Goal: Task Accomplishment & Management: Manage account settings

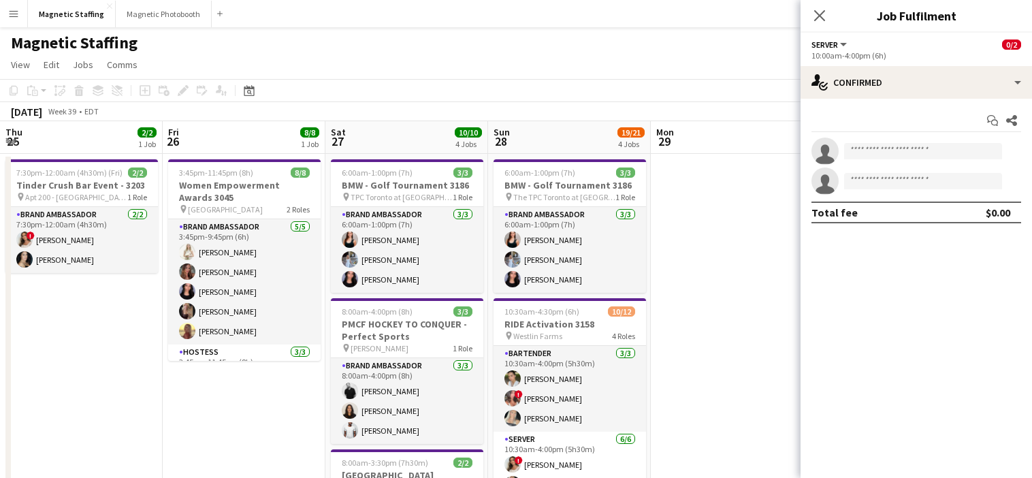
scroll to position [0, 513]
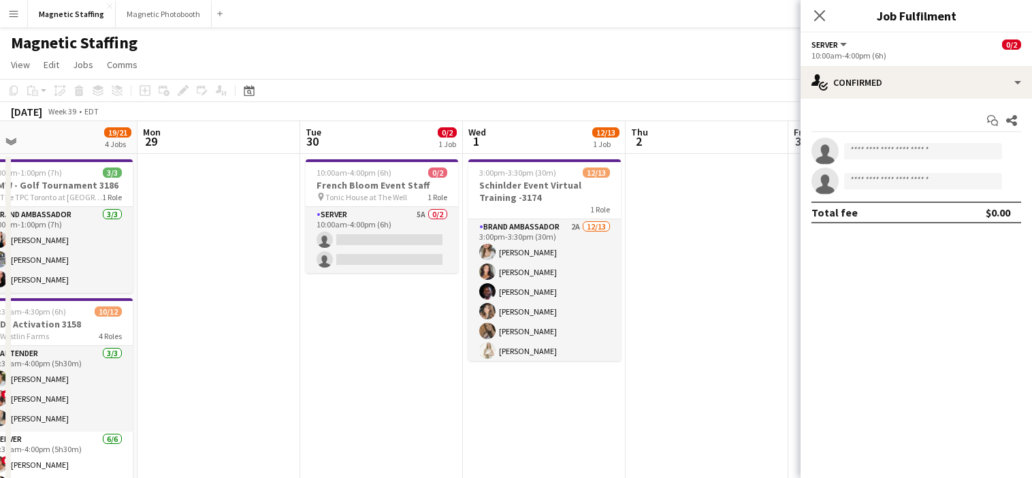
click at [12, 15] on app-icon "Menu" at bounding box center [13, 13] width 11 height 11
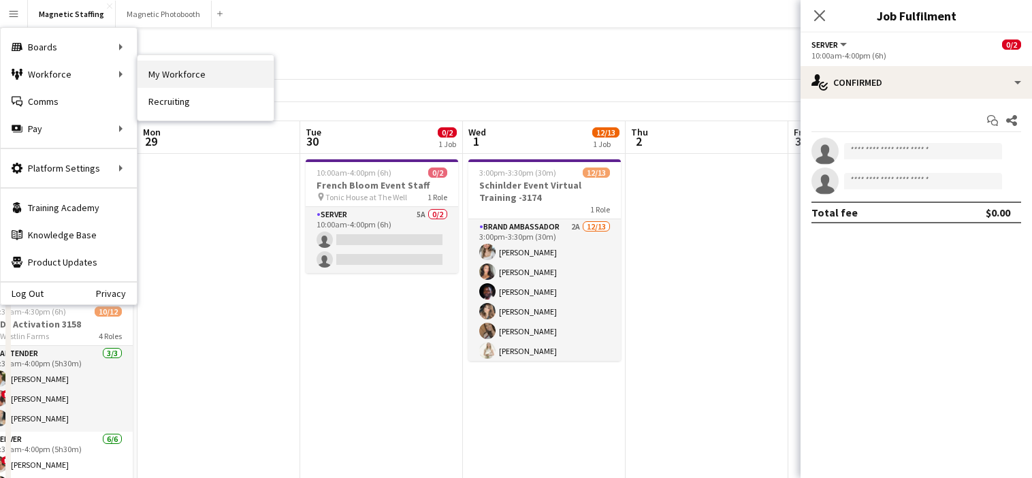
click at [165, 83] on link "My Workforce" at bounding box center [206, 74] width 136 height 27
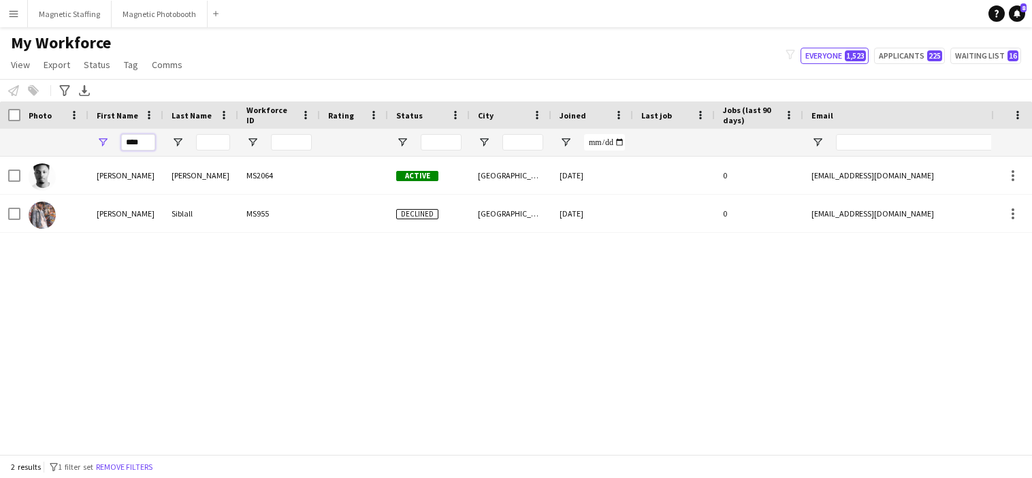
drag, startPoint x: 148, startPoint y: 144, endPoint x: 99, endPoint y: 144, distance: 49.0
click at [101, 144] on div "****" at bounding box center [125, 142] width 75 height 27
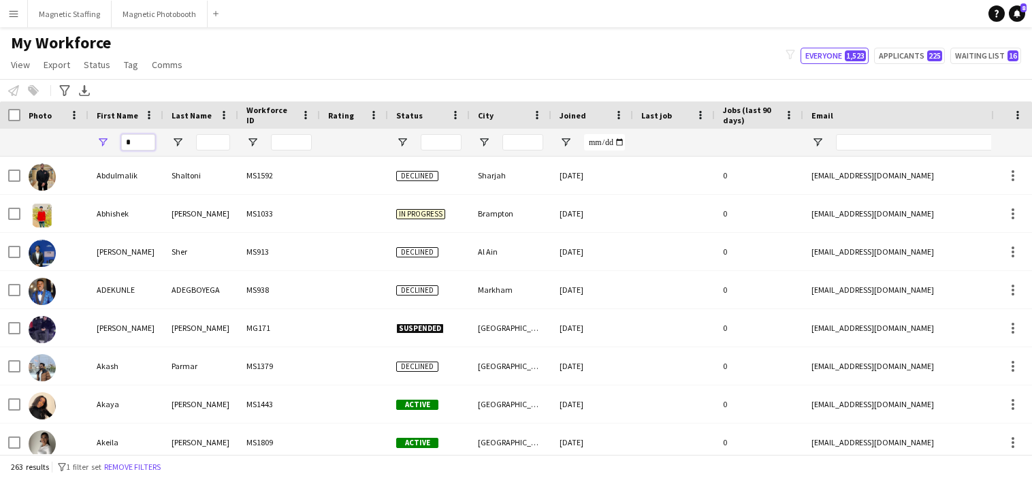
type input "*"
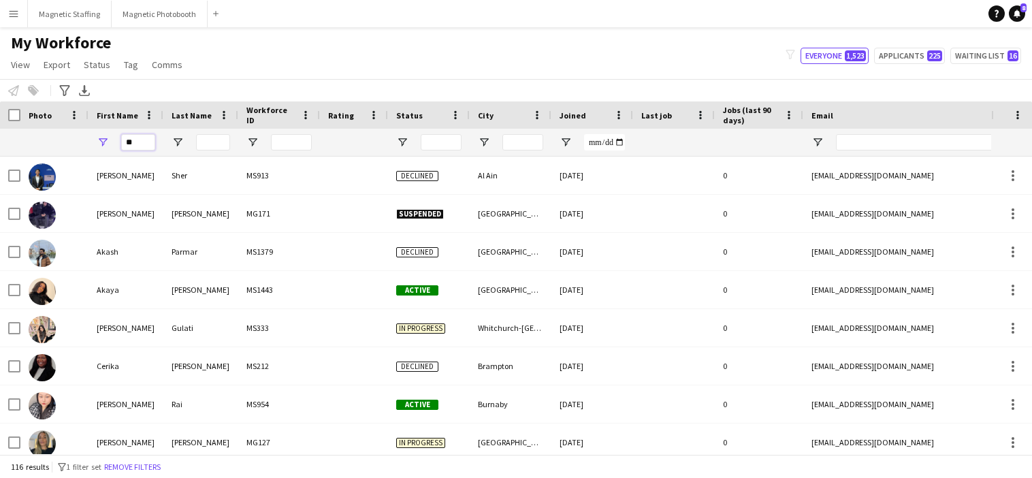
type input "**"
click at [69, 8] on button "Magnetic Staffing Close" at bounding box center [70, 14] width 84 height 27
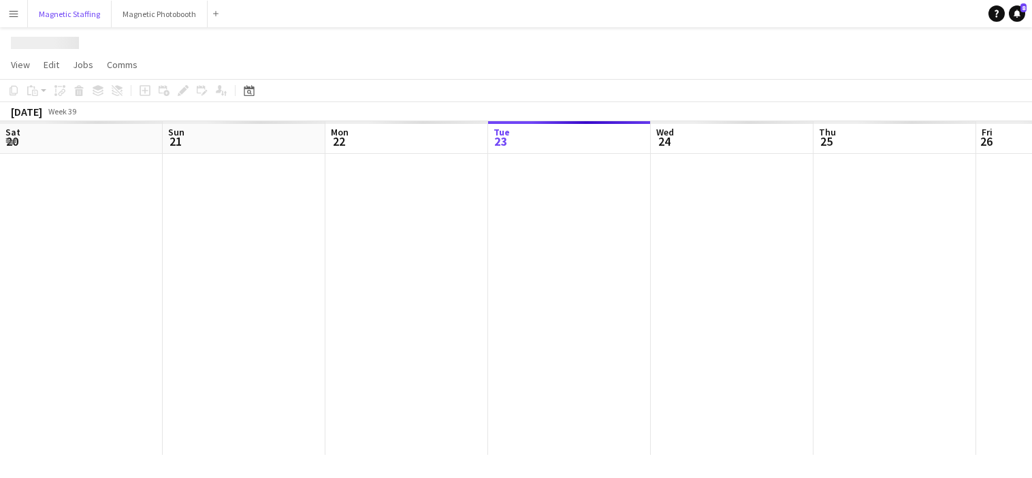
scroll to position [0, 325]
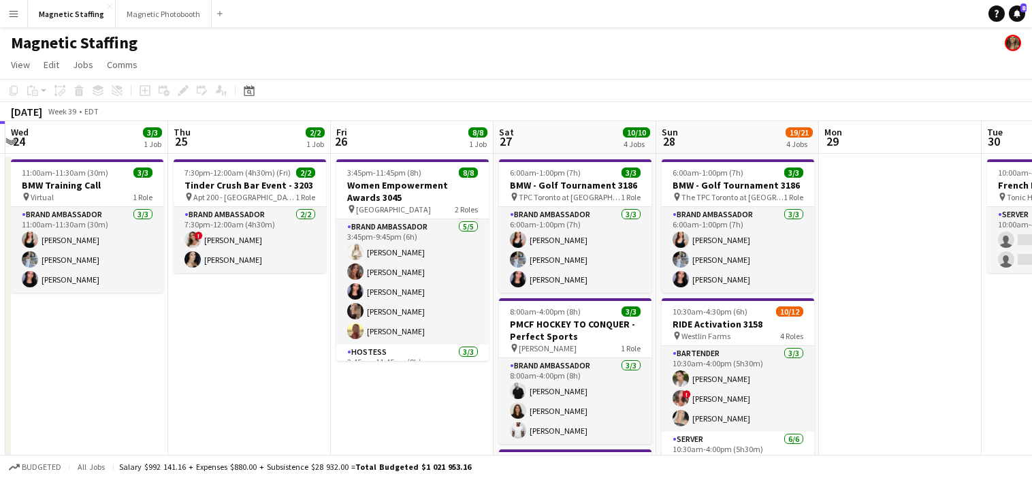
drag, startPoint x: 447, startPoint y: 297, endPoint x: 234, endPoint y: 295, distance: 212.4
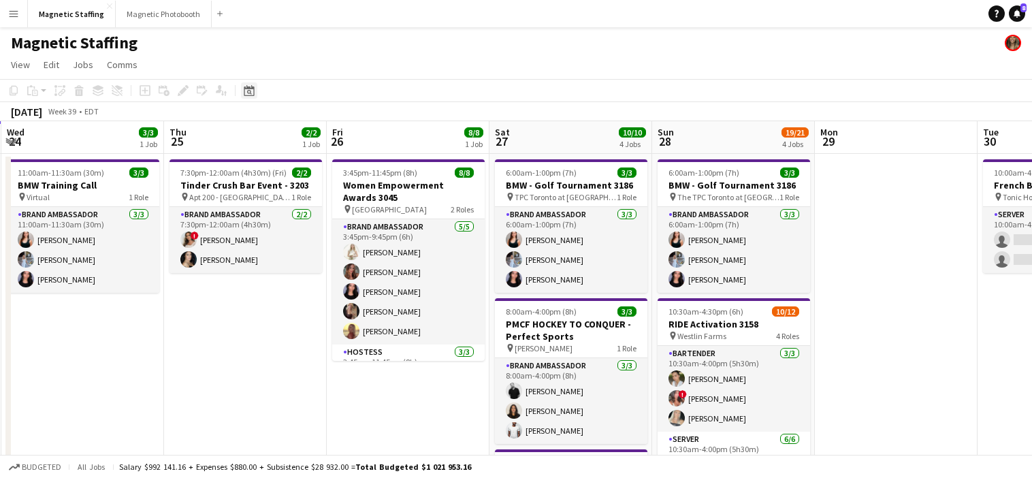
click at [251, 93] on icon at bounding box center [249, 92] width 5 height 5
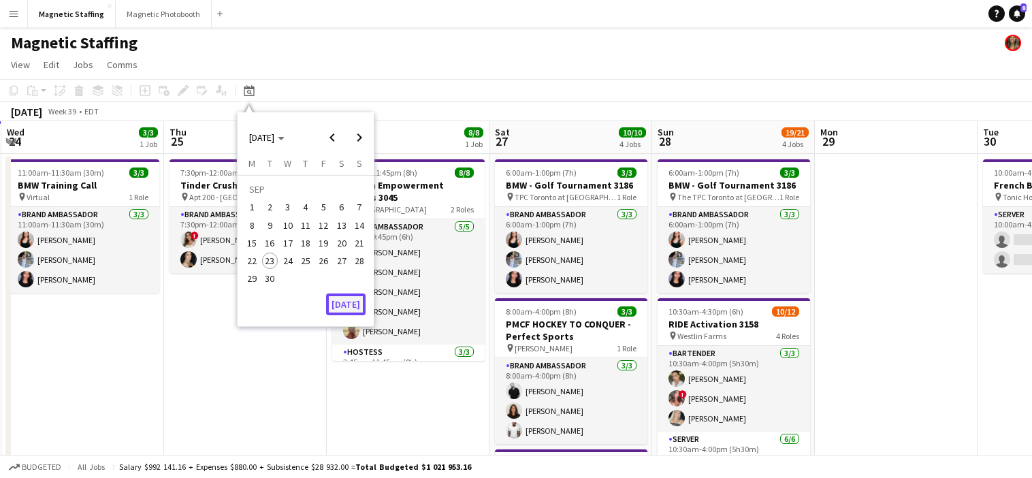
click at [346, 306] on button "[DATE]" at bounding box center [345, 304] width 39 height 22
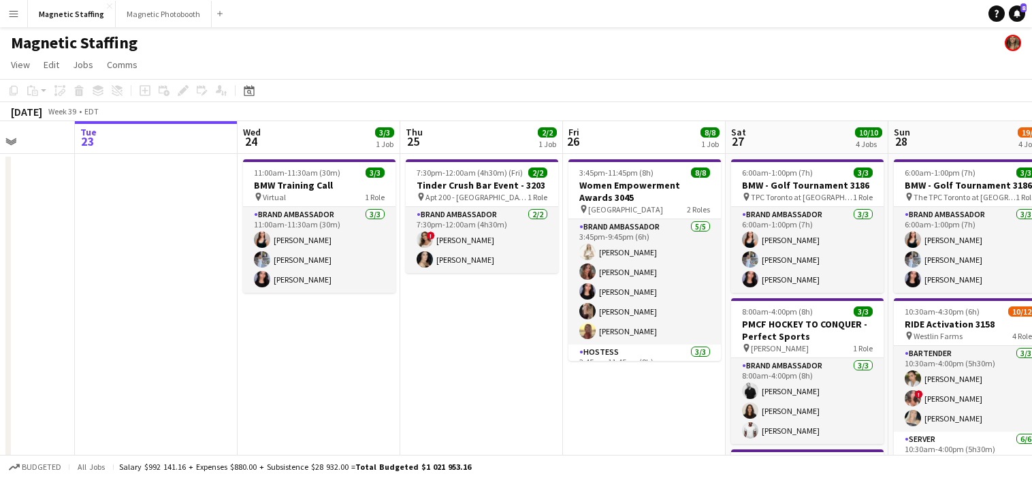
drag, startPoint x: 387, startPoint y: 306, endPoint x: 153, endPoint y: 330, distance: 235.4
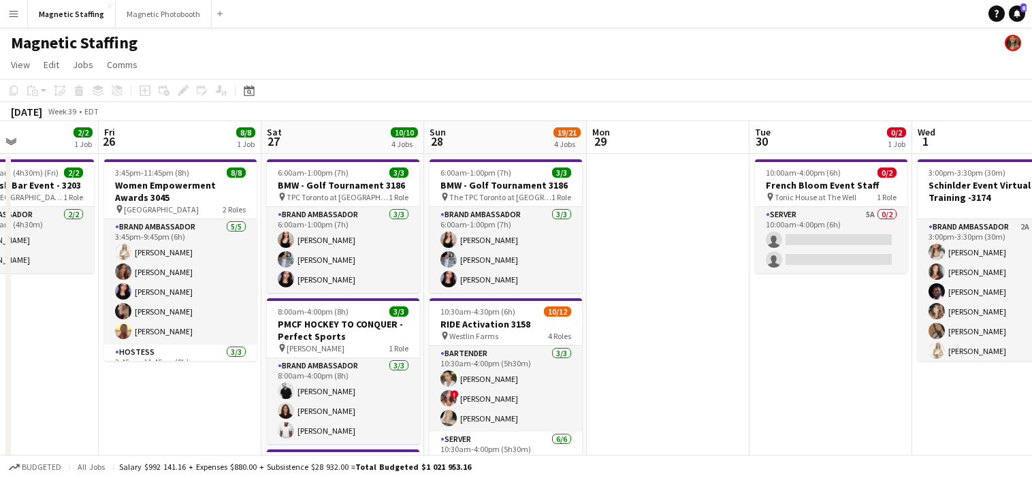
drag, startPoint x: 116, startPoint y: 372, endPoint x: 4, endPoint y: 372, distance: 111.6
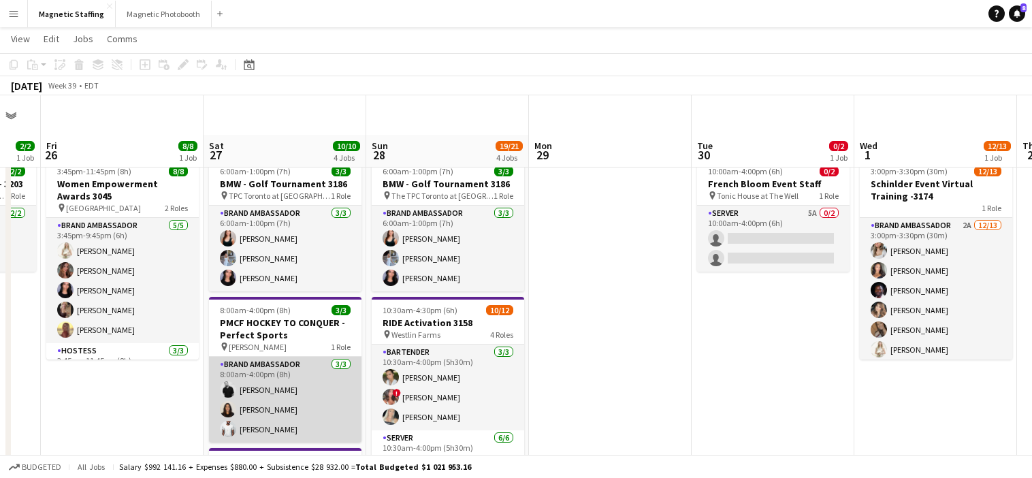
scroll to position [65, 0]
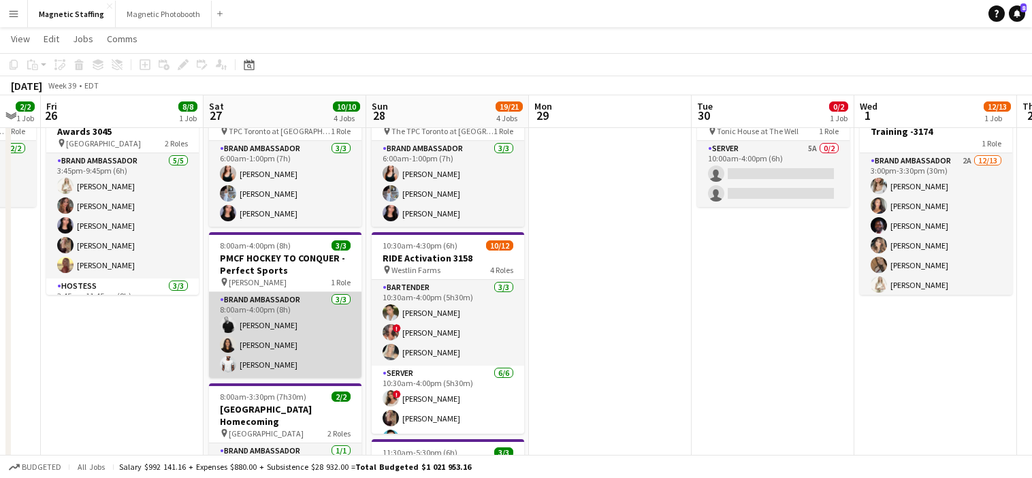
click at [287, 363] on app-card-role "Brand Ambassador [DATE] 8:00am-4:00pm (8h) [PERSON_NAME] [PERSON_NAME] [PERSON_…" at bounding box center [285, 335] width 152 height 86
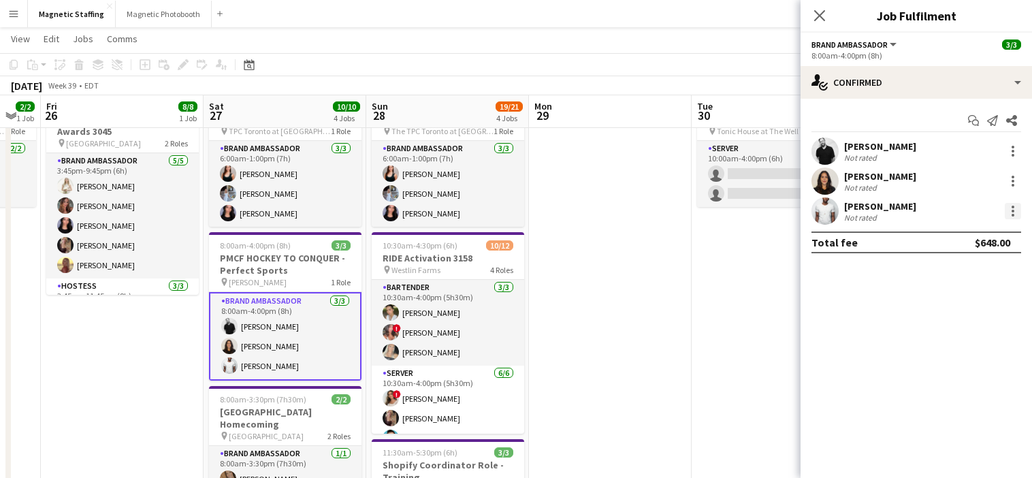
click at [1009, 208] on div at bounding box center [1013, 211] width 16 height 16
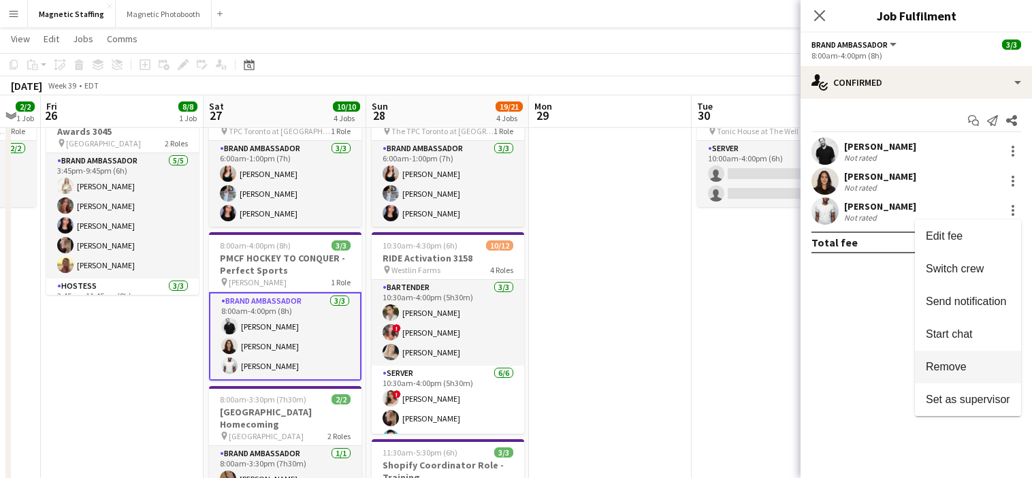
click at [950, 357] on button "Remove" at bounding box center [968, 367] width 106 height 33
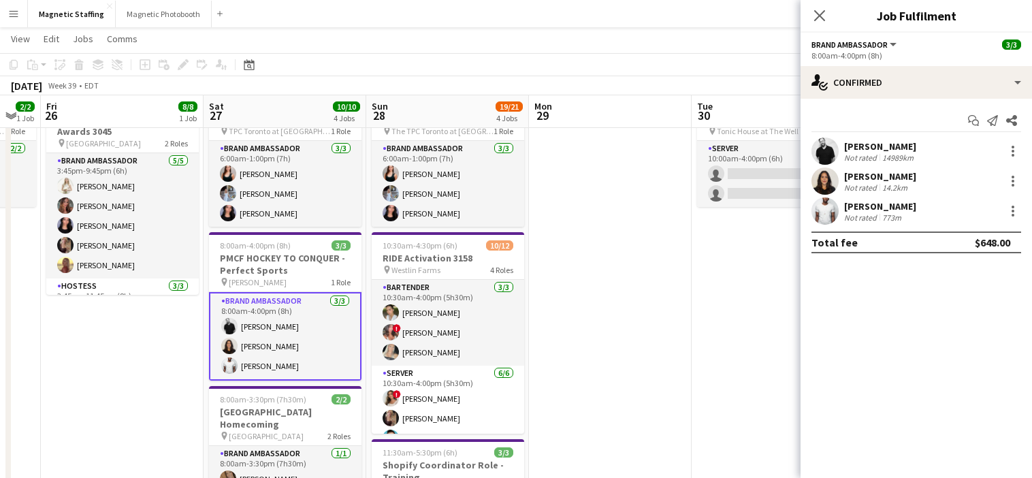
scroll to position [0, 609]
click at [270, 372] on app-card-role "Brand Ambassador [DATE] 8:00am-4:00pm (8h) [PERSON_NAME] [PERSON_NAME] [PERSON_…" at bounding box center [286, 336] width 152 height 88
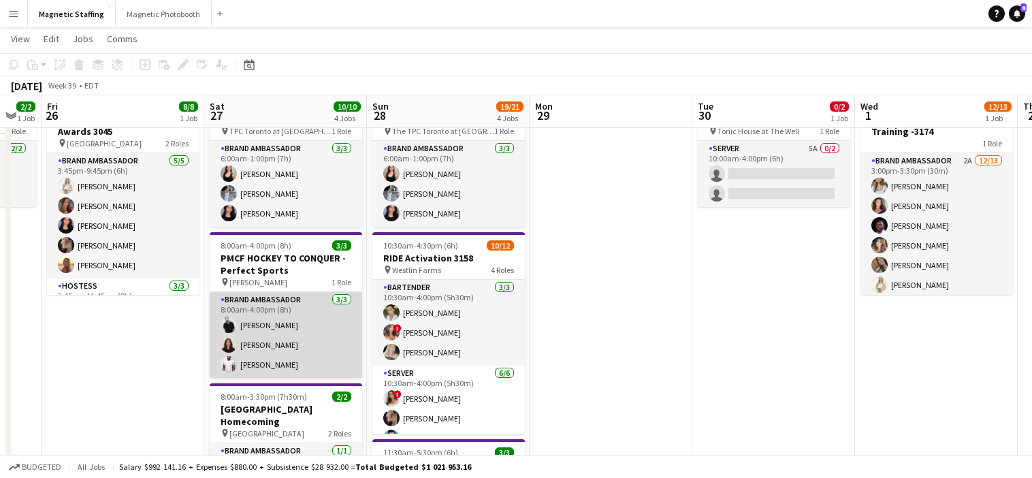
click at [270, 372] on app-card-role "Brand Ambassador [DATE] 8:00am-4:00pm (8h) [PERSON_NAME] [PERSON_NAME] [PERSON_…" at bounding box center [286, 335] width 152 height 86
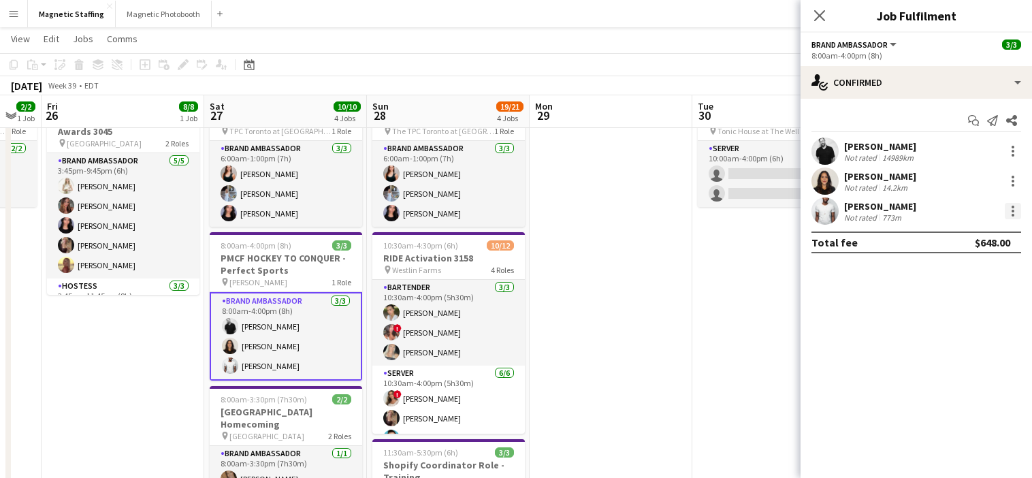
click at [1012, 208] on div at bounding box center [1013, 207] width 3 height 3
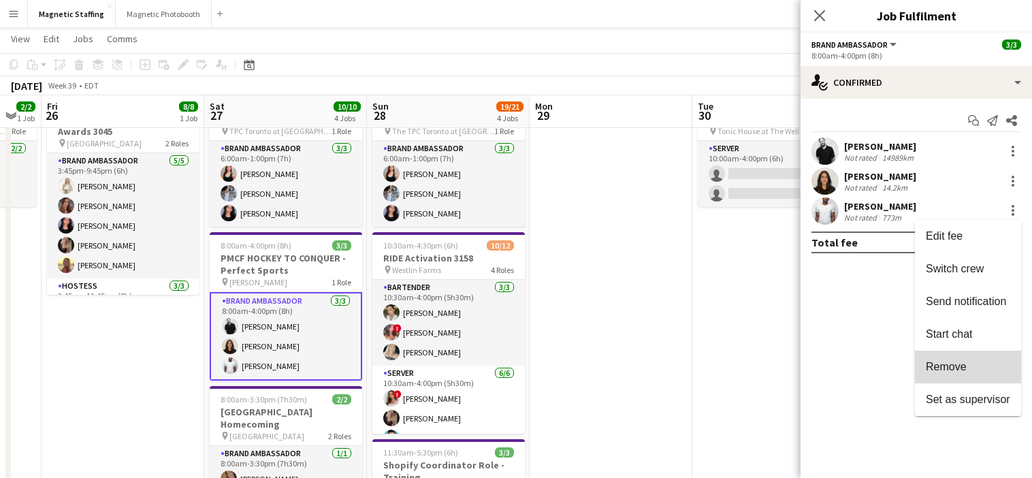
click at [958, 366] on span "Remove" at bounding box center [946, 367] width 41 height 12
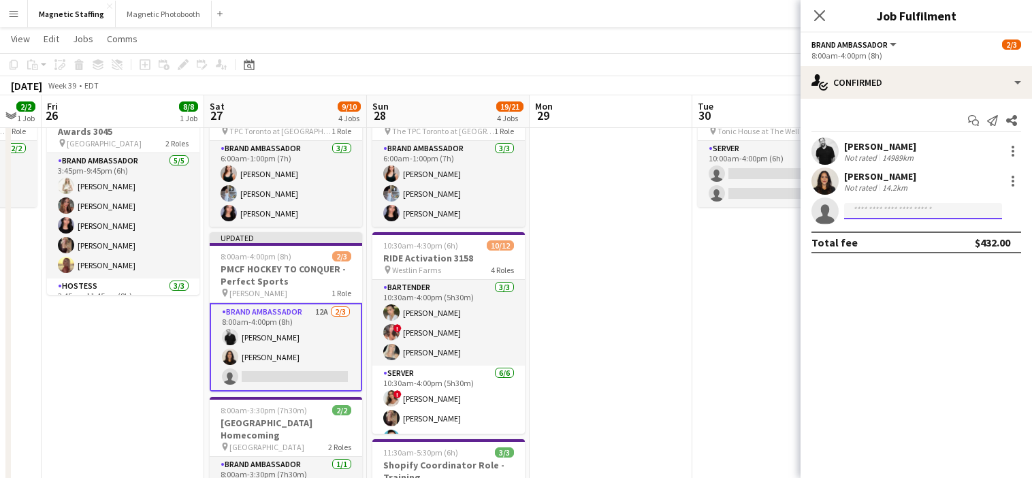
click at [909, 212] on input at bounding box center [923, 211] width 158 height 16
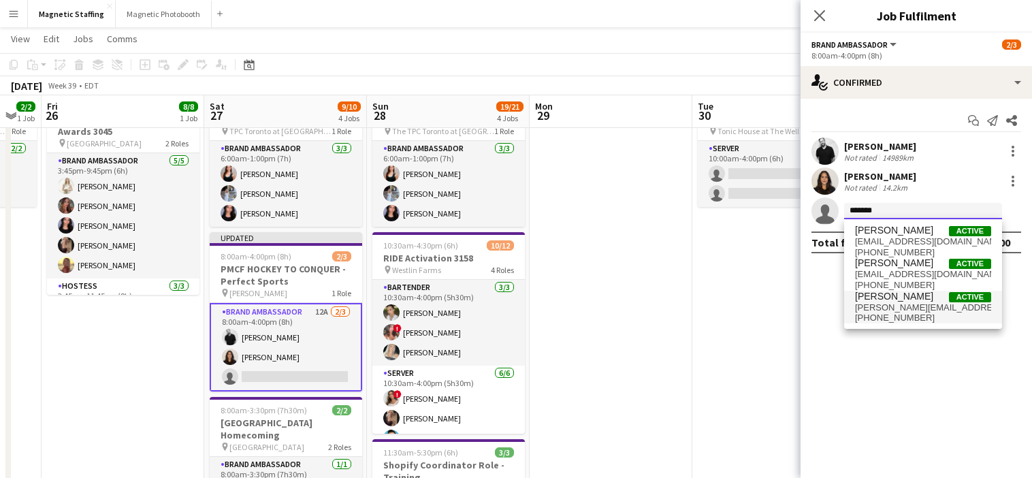
type input "*******"
click at [889, 310] on span "[PERSON_NAME][EMAIL_ADDRESS][PERSON_NAME][DOMAIN_NAME]" at bounding box center [923, 307] width 136 height 11
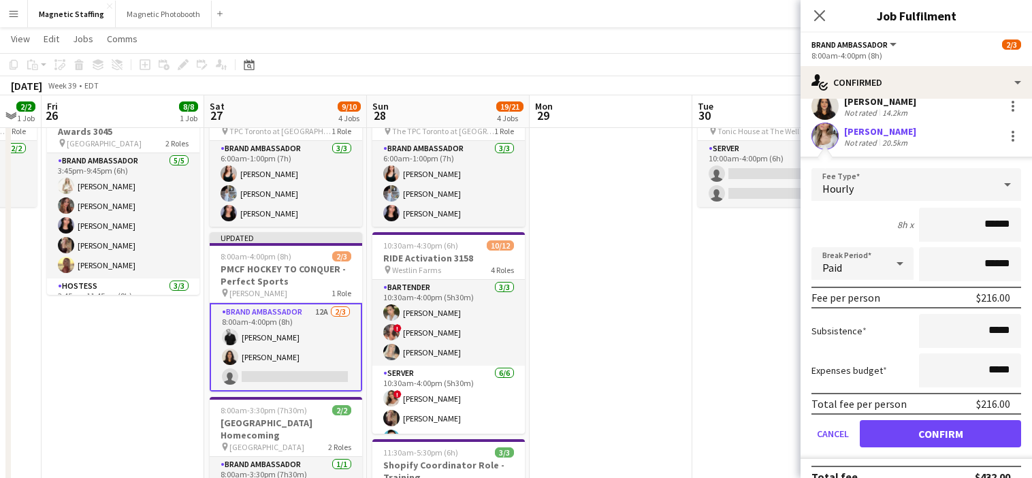
scroll to position [95, 0]
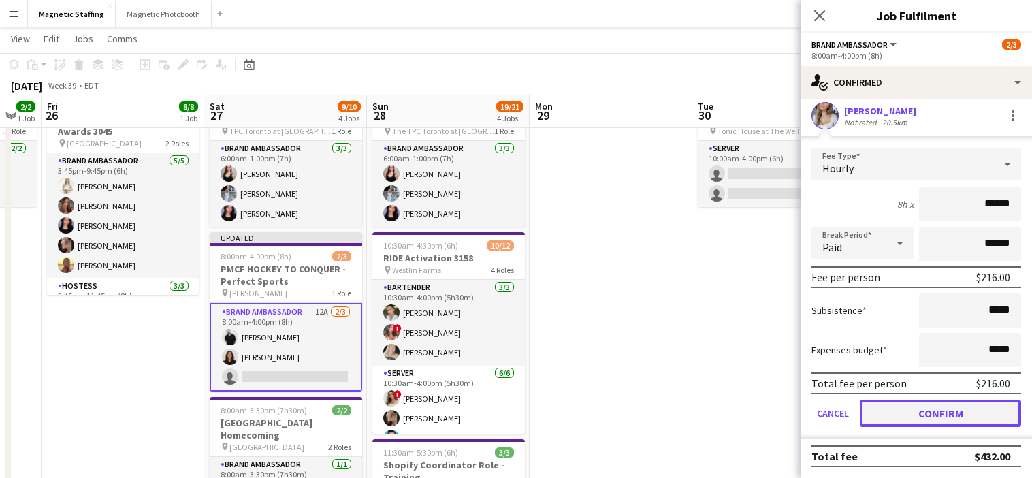
click at [893, 409] on button "Confirm" at bounding box center [940, 413] width 161 height 27
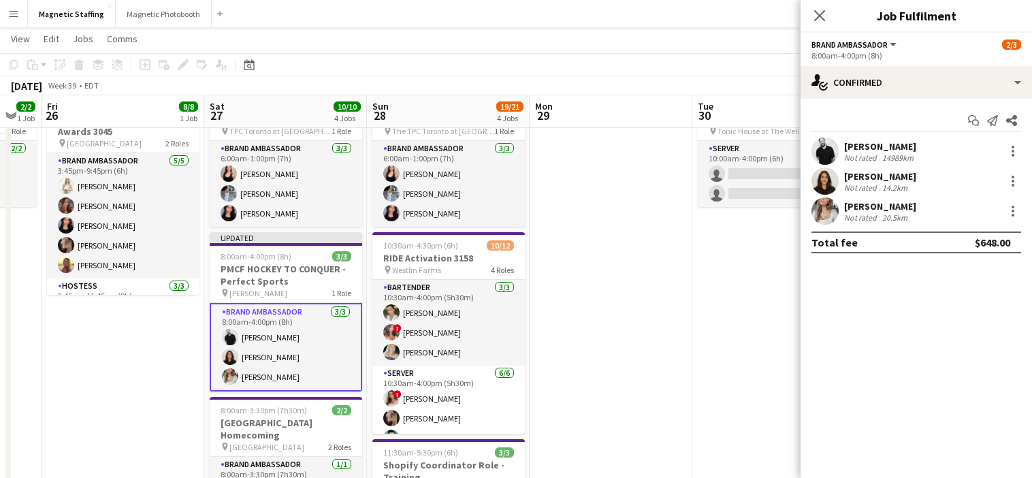
click at [729, 356] on app-date-cell "10:00am-4:00pm (6h) 0/2 French Bloom Event Staff pin Tonic House at The Well 1 …" at bounding box center [773, 433] width 163 height 691
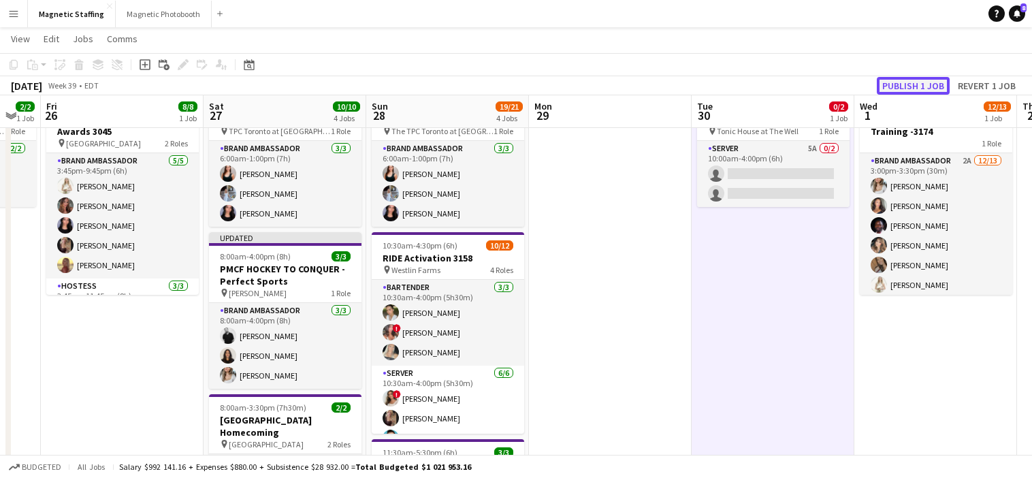
click at [917, 89] on button "Publish 1 job" at bounding box center [913, 86] width 73 height 18
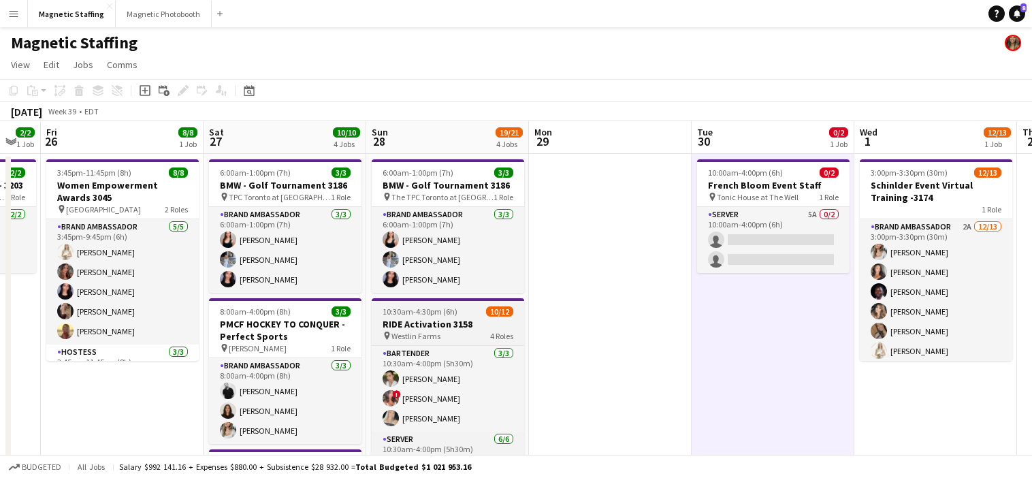
scroll to position [1, 0]
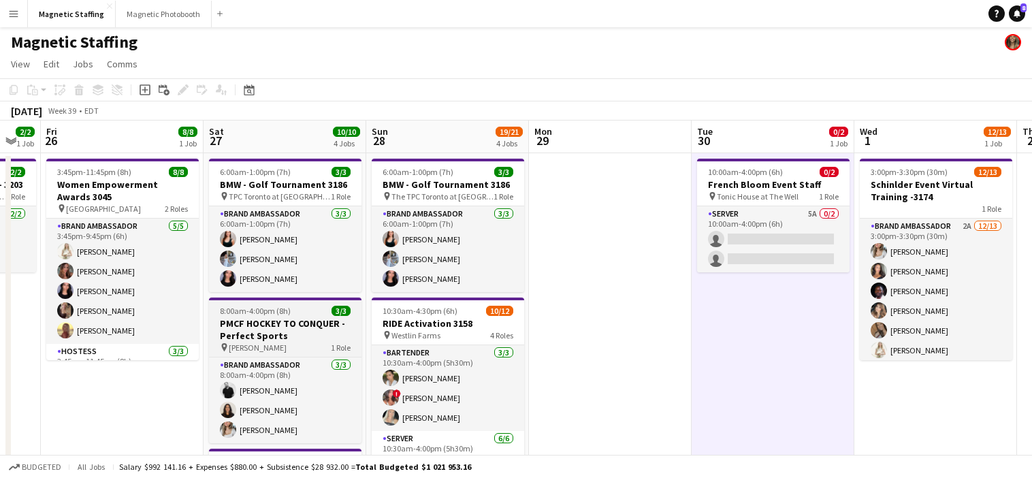
click at [282, 312] on span "8:00am-4:00pm (8h)" at bounding box center [255, 311] width 71 height 10
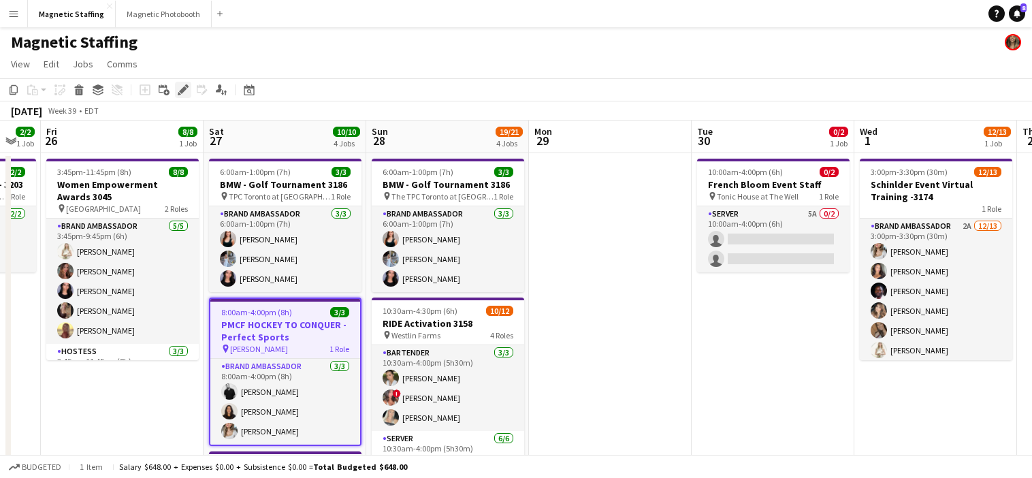
click at [181, 91] on icon at bounding box center [182, 89] width 7 height 7
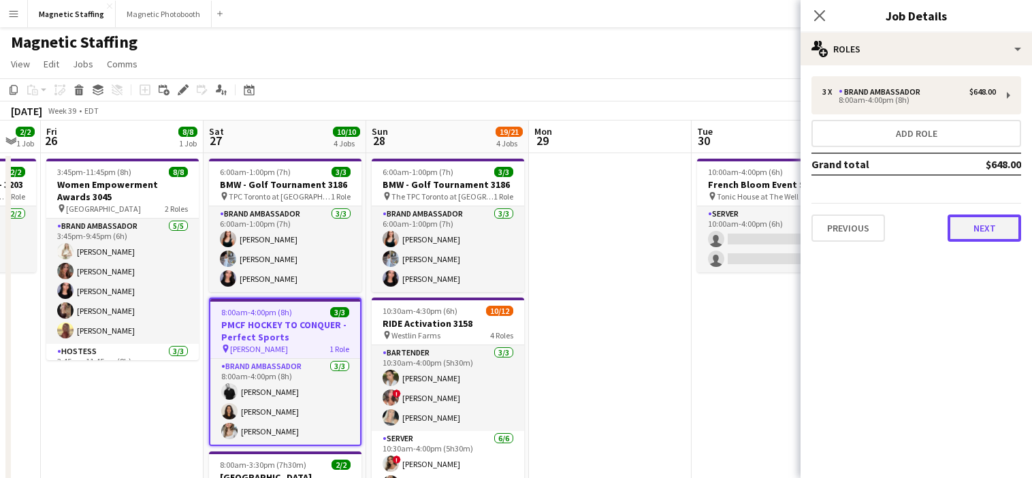
click at [982, 225] on button "Next" at bounding box center [985, 227] width 74 height 27
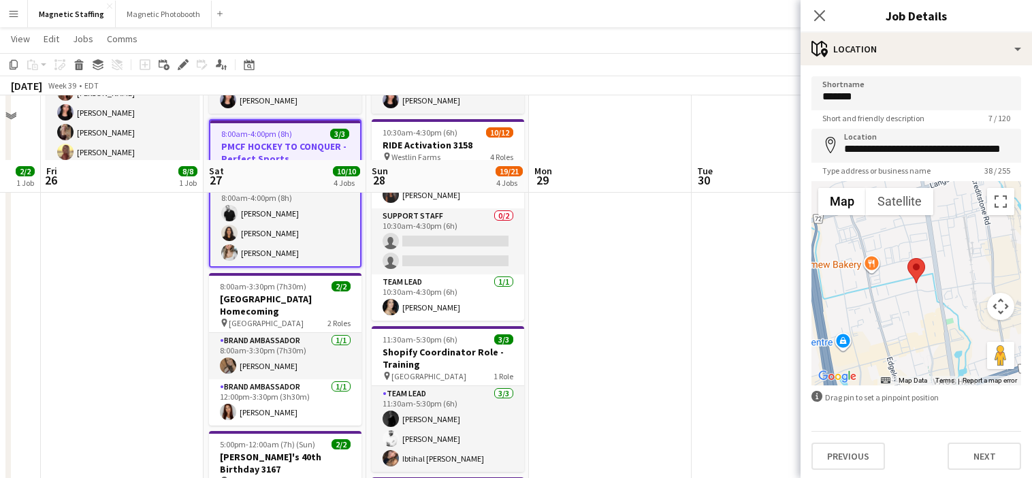
scroll to position [451, 0]
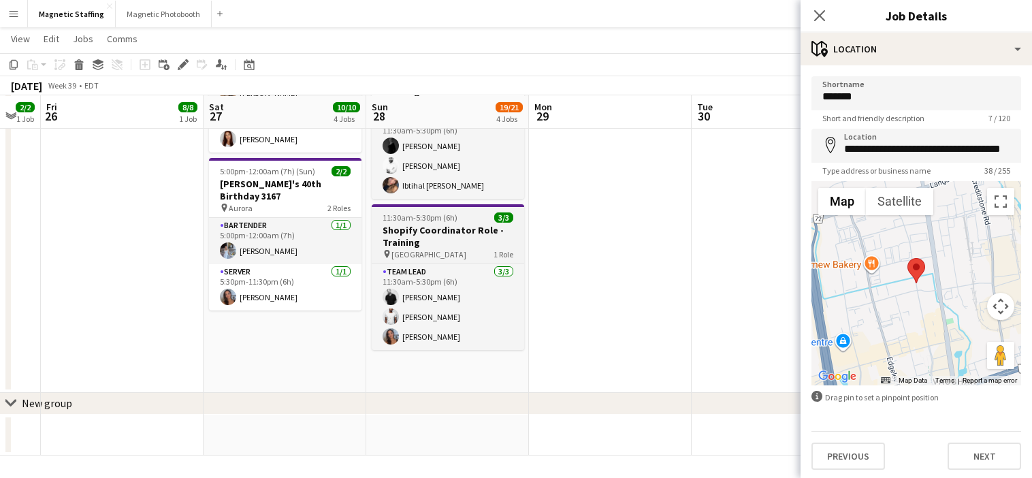
click at [418, 253] on div "pin Toronto 1 Role" at bounding box center [448, 253] width 152 height 11
type input "*******"
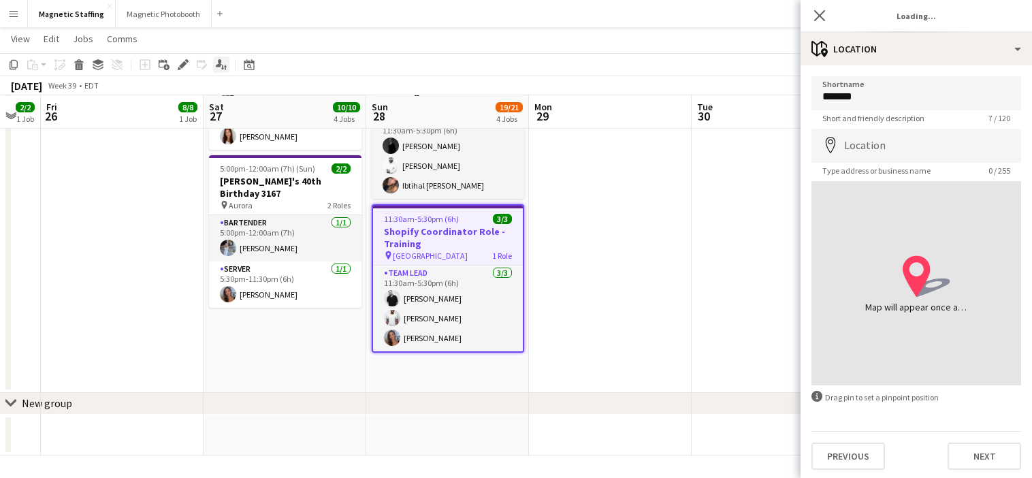
type input "**********"
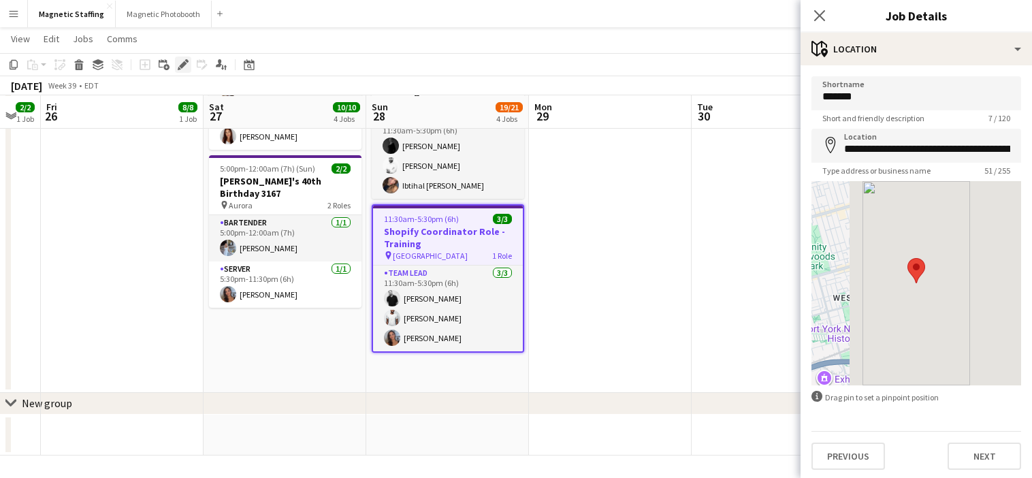
click at [184, 63] on icon at bounding box center [182, 64] width 7 height 7
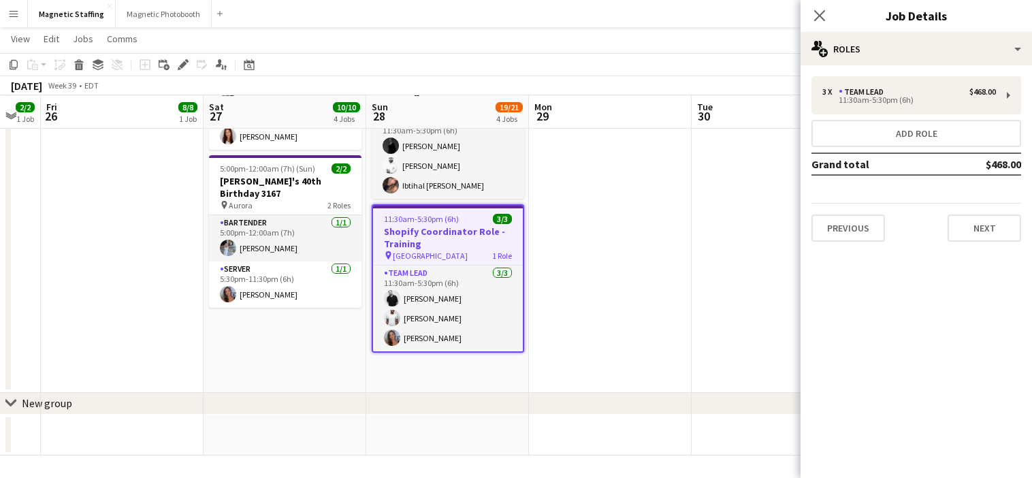
click at [425, 240] on h3 "Shopify Coordinator Role - Training" at bounding box center [448, 237] width 150 height 25
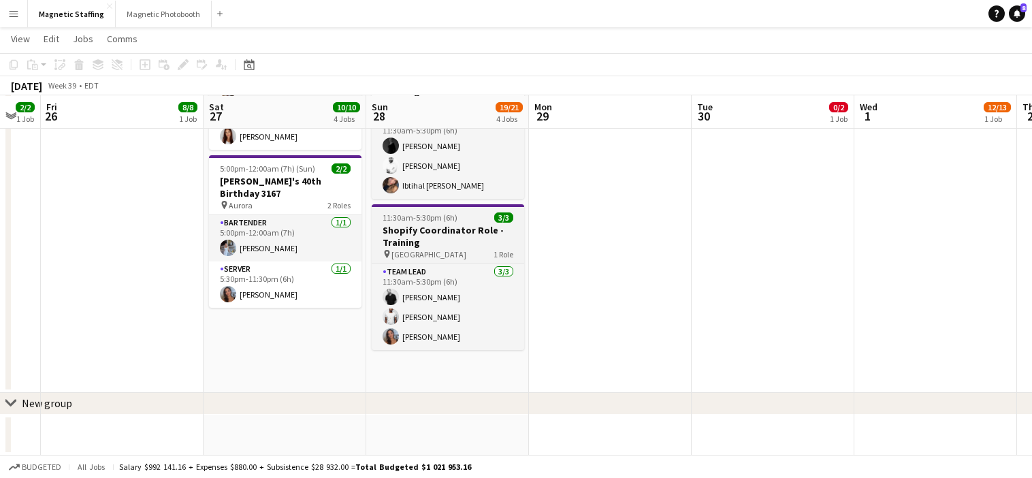
click at [425, 240] on h3 "Shopify Coordinator Role - Training" at bounding box center [448, 236] width 152 height 25
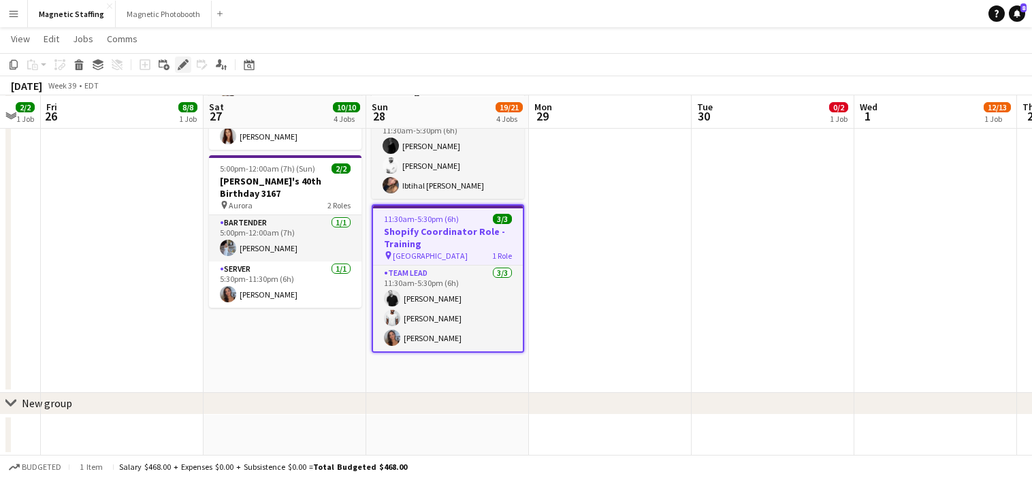
click at [185, 66] on icon "Edit" at bounding box center [183, 64] width 11 height 11
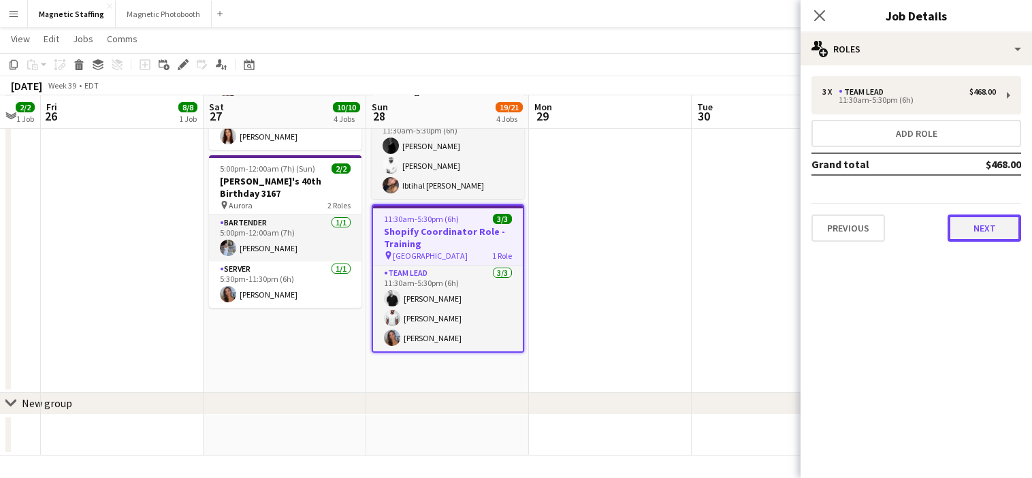
click at [975, 230] on button "Next" at bounding box center [985, 227] width 74 height 27
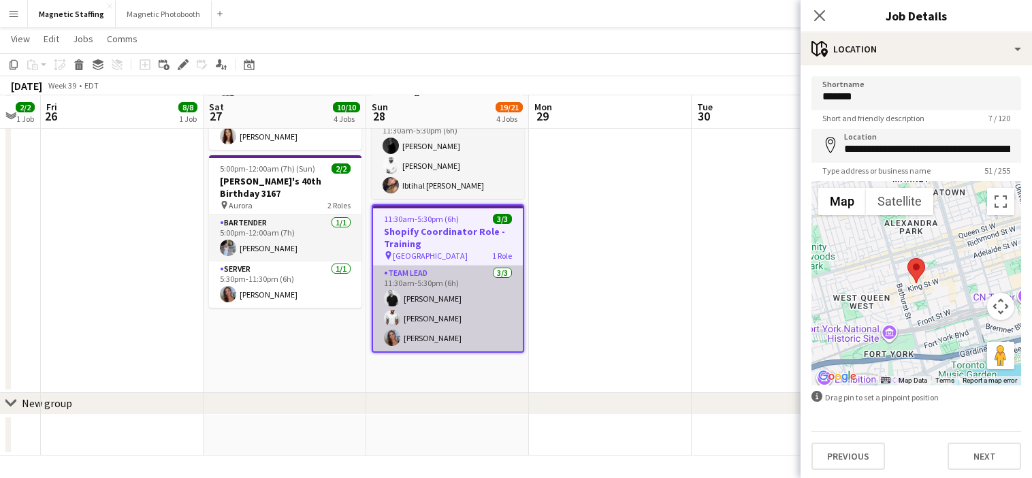
click at [460, 323] on app-card-role "Team Lead [DATE] 11:30am-5:30pm (6h) [PERSON_NAME] [PERSON_NAME] [PERSON_NAME]" at bounding box center [448, 308] width 150 height 86
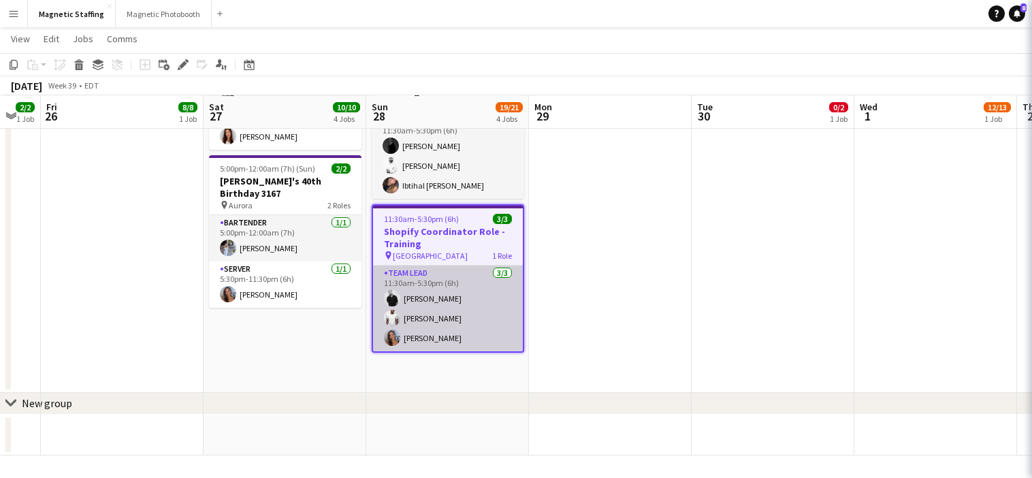
scroll to position [0, 609]
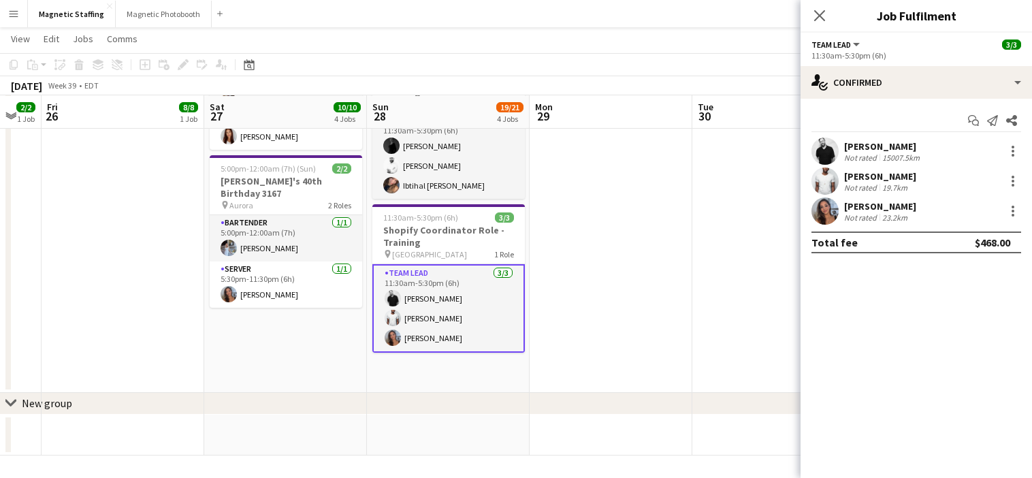
click at [820, 212] on app-user-avatar at bounding box center [824, 210] width 27 height 27
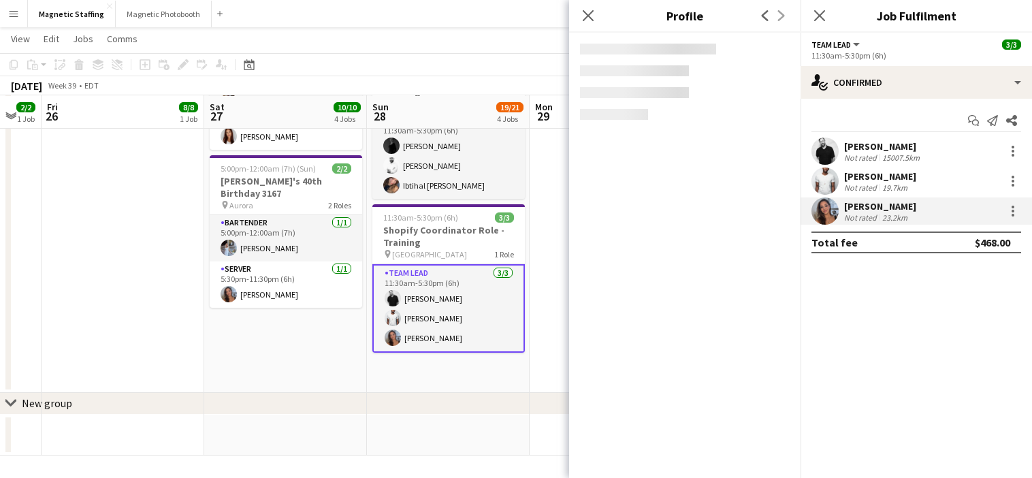
click at [896, 219] on div "23.2km" at bounding box center [894, 217] width 31 height 10
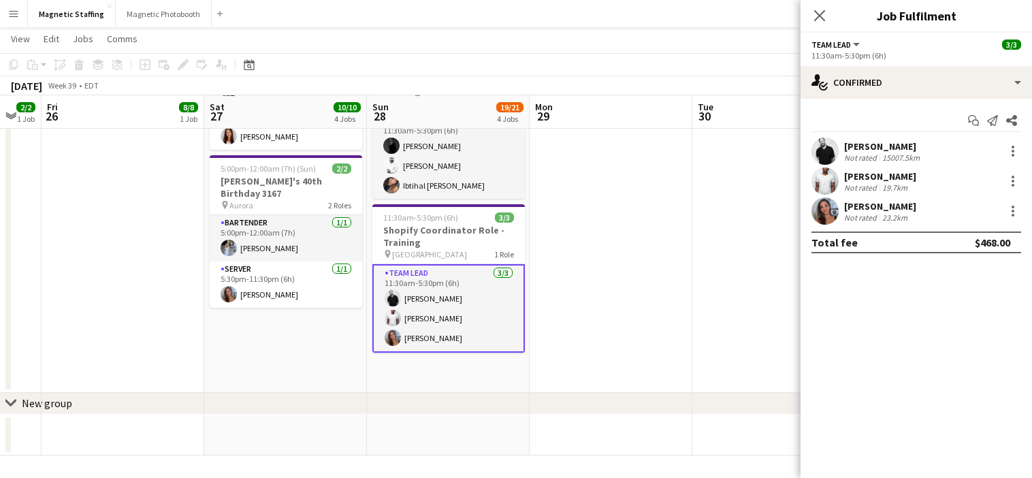
click at [841, 205] on div "[PERSON_NAME] Not rated 23.2km" at bounding box center [916, 210] width 231 height 27
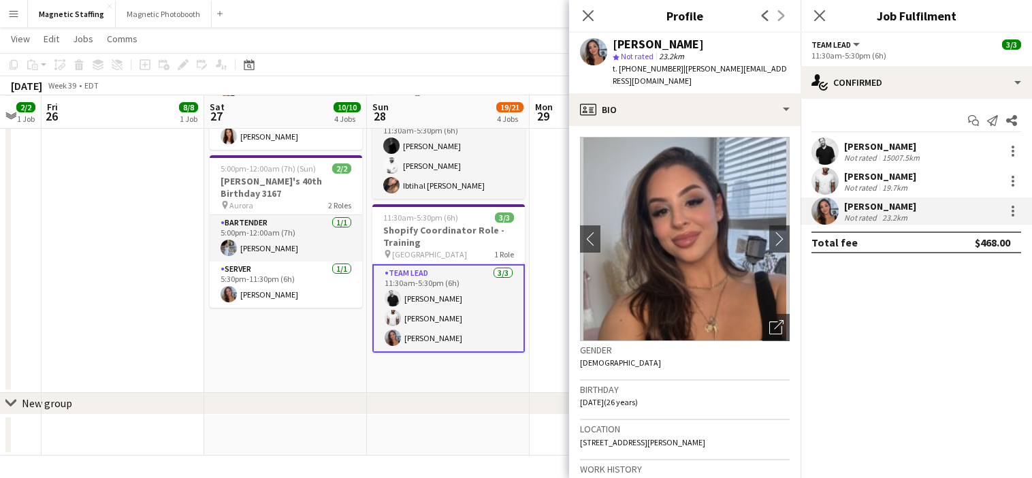
drag, startPoint x: 647, startPoint y: 45, endPoint x: 711, endPoint y: 44, distance: 64.7
click at [712, 44] on div "[PERSON_NAME]" at bounding box center [701, 44] width 177 height 12
copy div "[PERSON_NAME]"
click at [0, 0] on body "Menu Boards Boards Boards All jobs Status Workforce Workforce My Workforce Recr…" at bounding box center [516, 13] width 1032 height 929
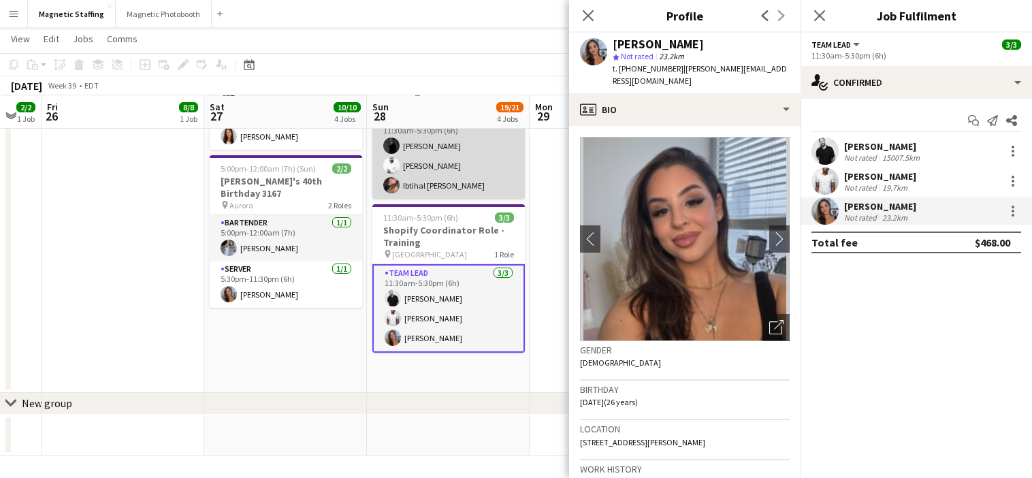
click at [450, 159] on app-card-role "Team Lead [DATE] 11:30am-5:30pm (6h) [PERSON_NAME] Zerhboub [PERSON_NAME] Ouzit…" at bounding box center [448, 156] width 152 height 86
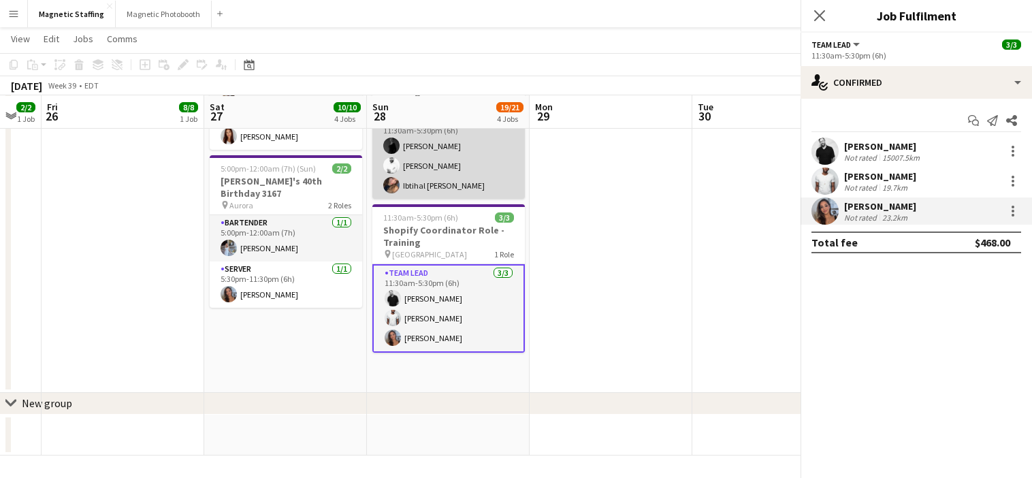
scroll to position [0, 609]
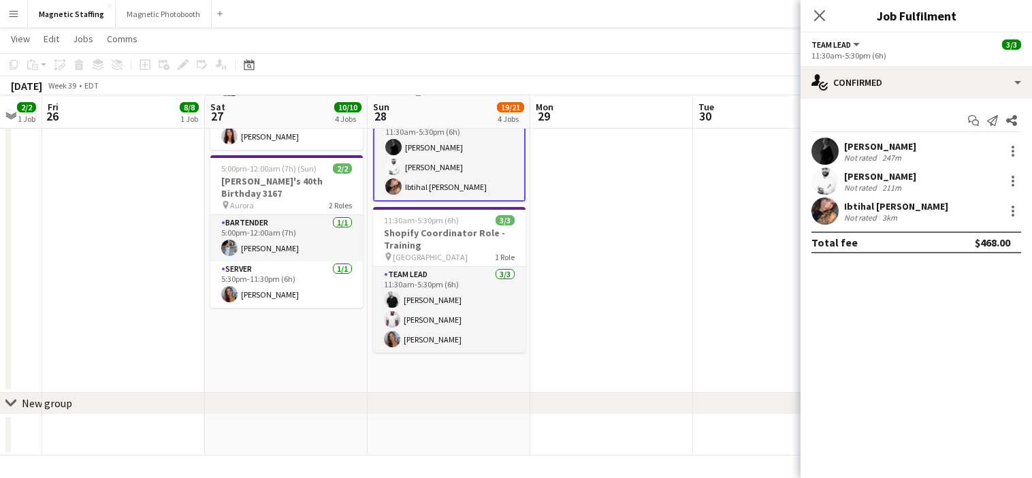
click at [830, 157] on app-user-avatar at bounding box center [824, 151] width 27 height 27
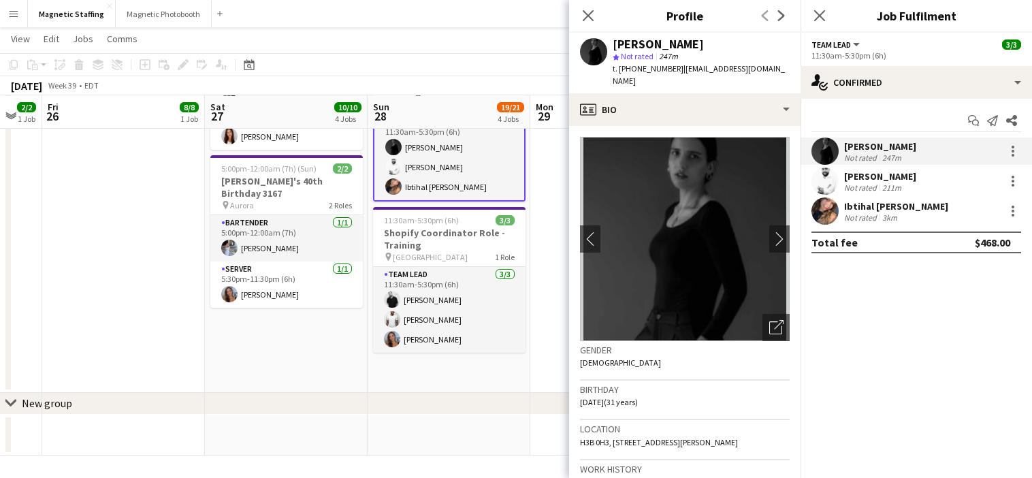
drag, startPoint x: 615, startPoint y: 44, endPoint x: 702, endPoint y: 44, distance: 87.1
click at [702, 44] on div "[PERSON_NAME]" at bounding box center [658, 44] width 91 height 12
copy div "[PERSON_NAME]"
click at [0, 0] on body "Menu Boards Boards Boards All jobs Status Workforce Workforce My Workforce Recr…" at bounding box center [516, 13] width 1032 height 929
click at [830, 184] on app-user-avatar at bounding box center [824, 180] width 27 height 27
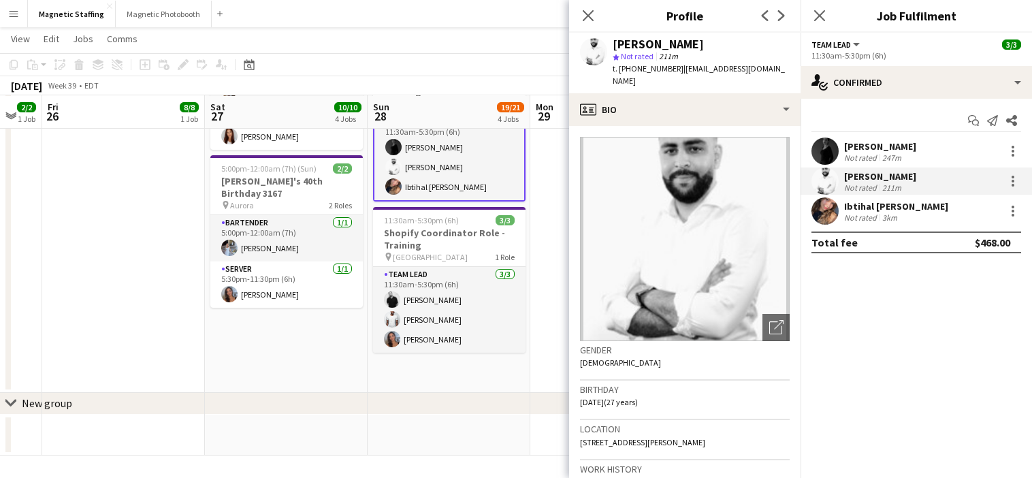
drag, startPoint x: 643, startPoint y: 44, endPoint x: 717, endPoint y: 43, distance: 74.9
click at [717, 43] on div "[PERSON_NAME]" at bounding box center [701, 44] width 177 height 12
copy div "[PERSON_NAME]"
click at [0, 0] on body "Menu Boards Boards Boards All jobs Status Workforce Workforce My Workforce Recr…" at bounding box center [516, 13] width 1032 height 929
click at [824, 219] on app-user-avatar at bounding box center [824, 210] width 27 height 27
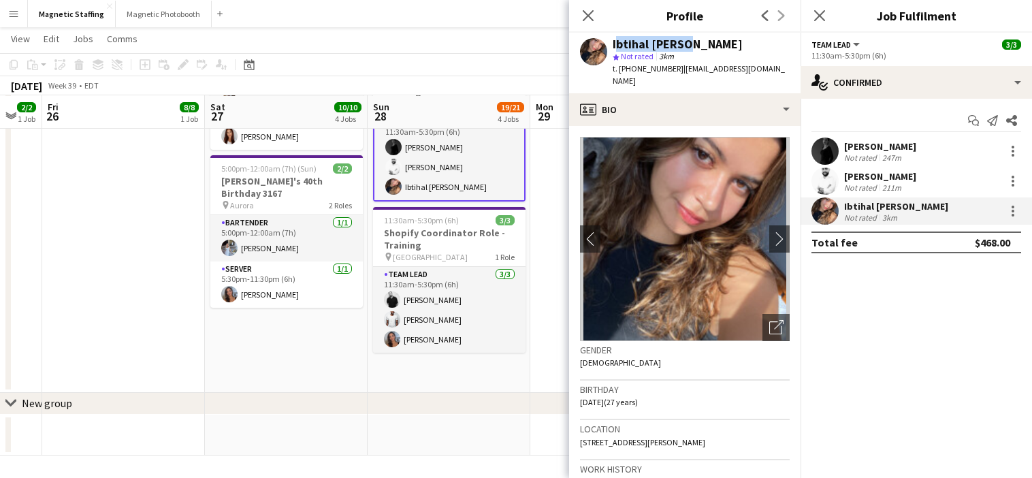
drag, startPoint x: 613, startPoint y: 44, endPoint x: 713, endPoint y: 44, distance: 99.4
click at [713, 44] on div "Ibtihal [PERSON_NAME]" at bounding box center [701, 44] width 177 height 12
copy div "Ibtihal [PERSON_NAME]"
click at [0, 0] on body "Menu Boards Boards Boards All jobs Status Workforce Workforce My Workforce Recr…" at bounding box center [516, 13] width 1032 height 929
